Goal: Find contact information: Find contact information

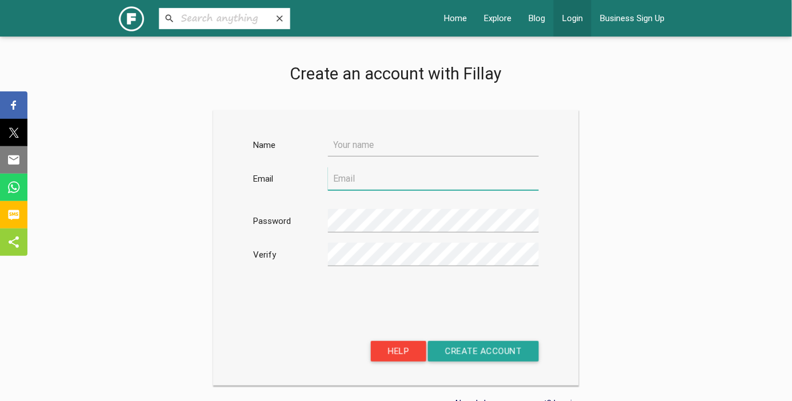
type input "[EMAIL_ADDRESS][DOMAIN_NAME]"
click at [572, 15] on link "Login" at bounding box center [573, 18] width 38 height 37
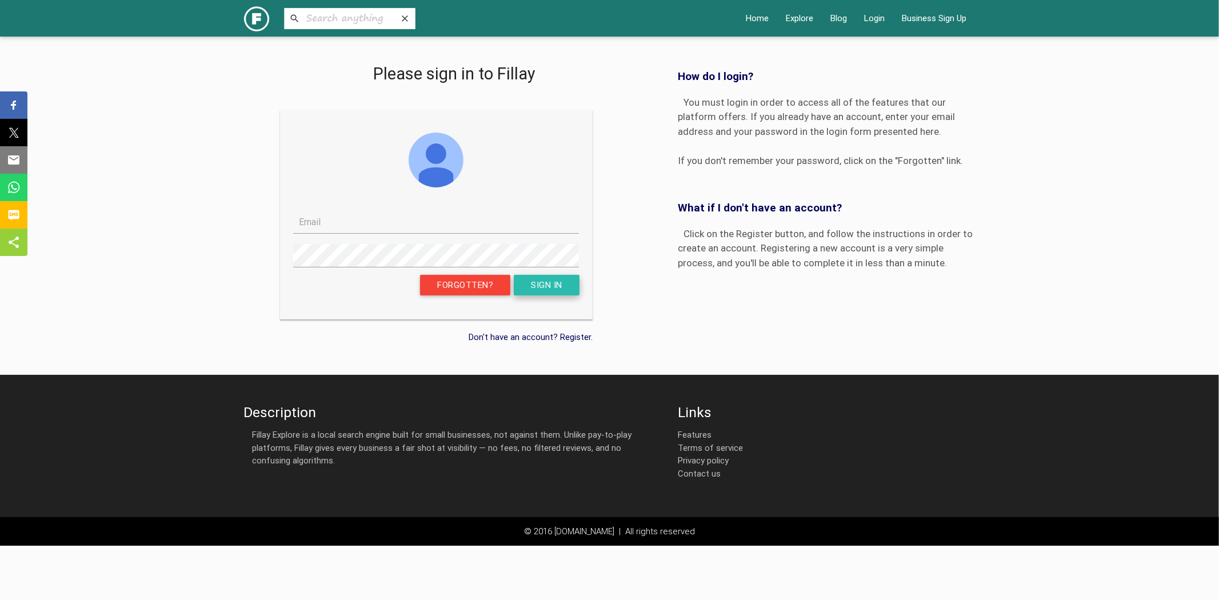
type input "[EMAIL_ADDRESS][DOMAIN_NAME]"
click at [559, 282] on button "Sign in" at bounding box center [547, 285] width 66 height 21
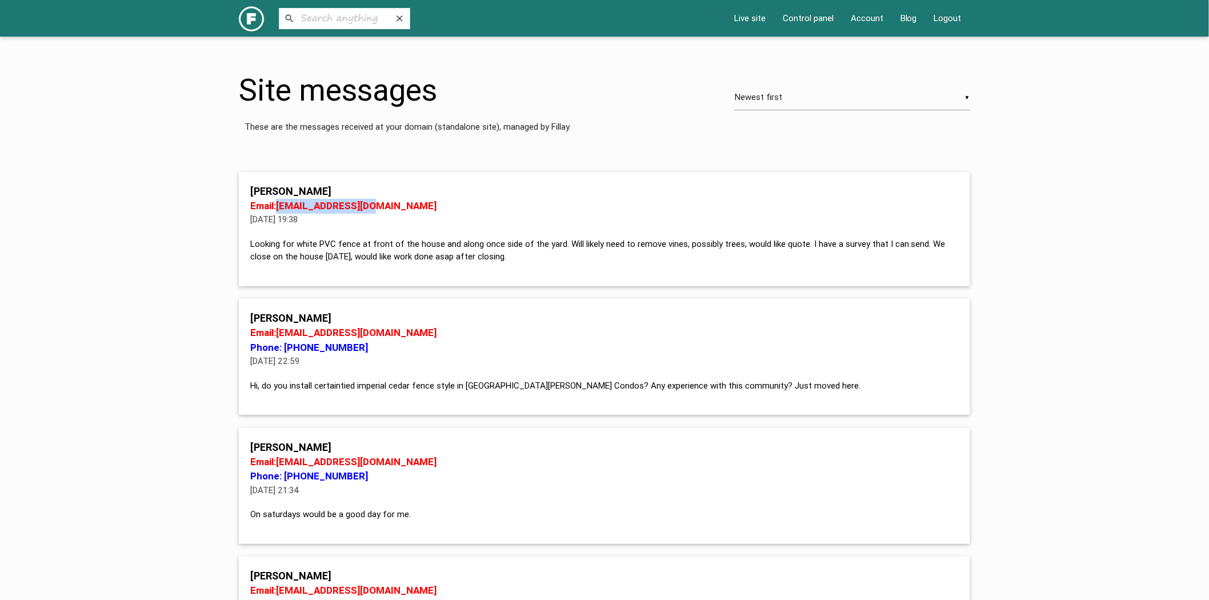
drag, startPoint x: 376, startPoint y: 202, endPoint x: 279, endPoint y: 203, distance: 96.6
click at [279, 203] on p "Email: [EMAIL_ADDRESS][DOMAIN_NAME]" at bounding box center [604, 206] width 709 height 15
copy p "Sappkb37@gmail.com"
drag, startPoint x: 536, startPoint y: 259, endPoint x: 245, endPoint y: 193, distance: 299.0
click at [245, 193] on div "Keegan Sapp Email: Sappkb37@gmail.com 10/06/2025 @ 19:38 Looking for white PVC …" at bounding box center [605, 223] width 722 height 80
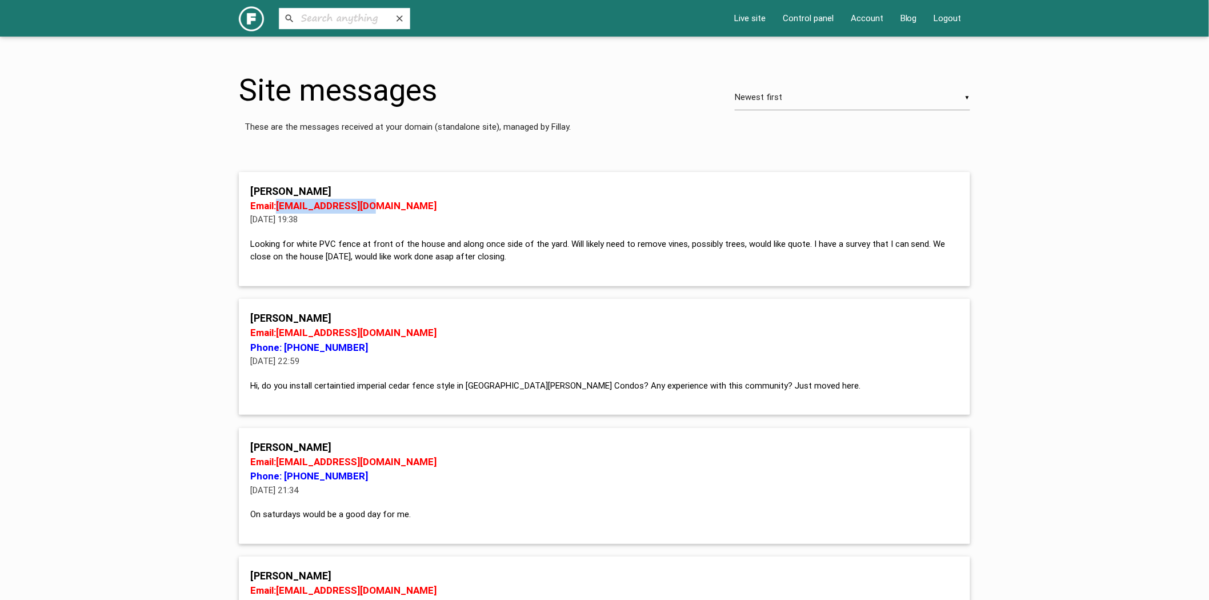
copy div "Keegan Sapp Email: Sappkb37@gmail.com 10/06/2025 @ 19:38 Looking for white PVC …"
